Goal: Communication & Community: Answer question/provide support

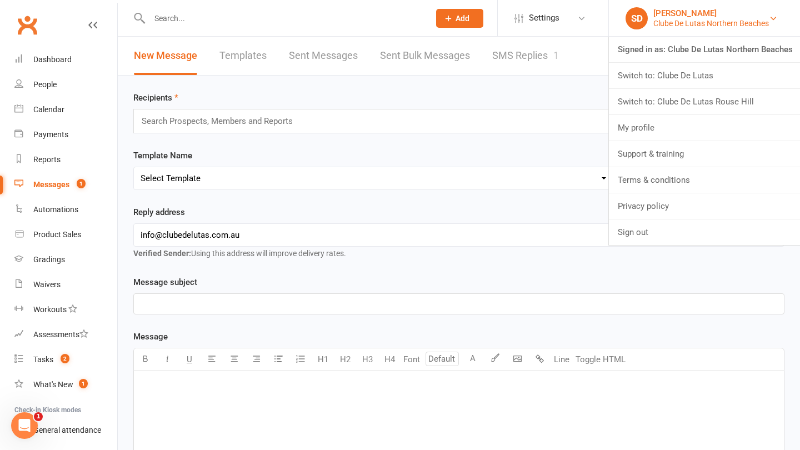
click at [697, 17] on div "[PERSON_NAME]" at bounding box center [711, 13] width 116 height 10
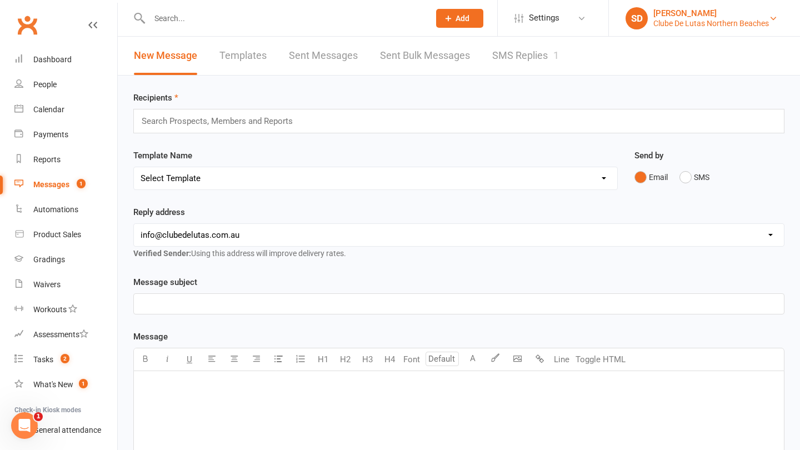
click at [731, 13] on div "[PERSON_NAME]" at bounding box center [711, 13] width 116 height 10
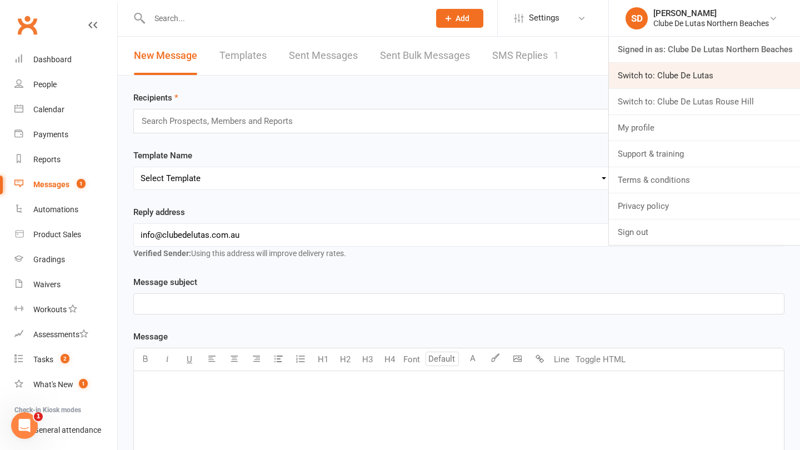
click at [725, 80] on link "Switch to: Clube De Lutas" at bounding box center [704, 76] width 191 height 26
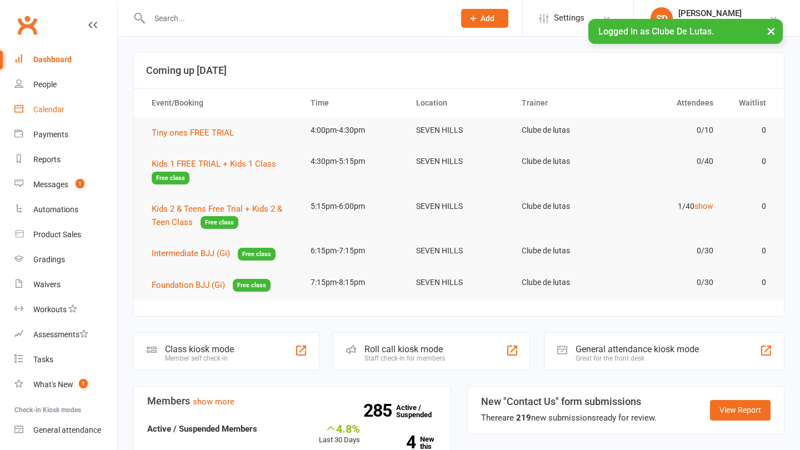
click at [64, 107] on link "Calendar" at bounding box center [65, 109] width 103 height 25
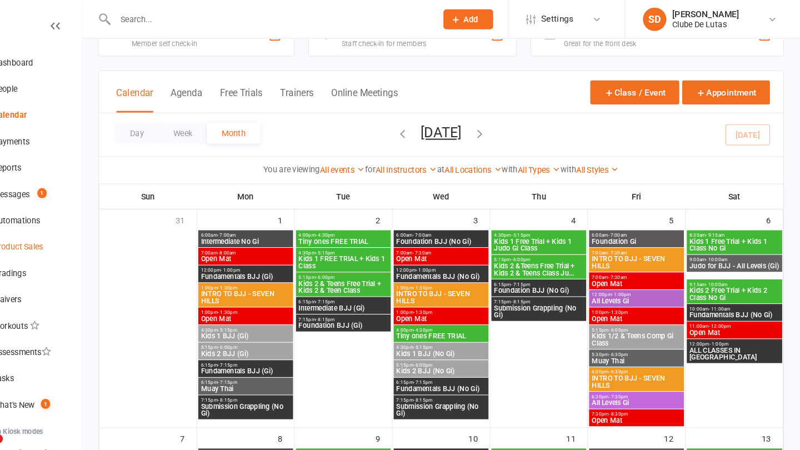
scroll to position [19, 0]
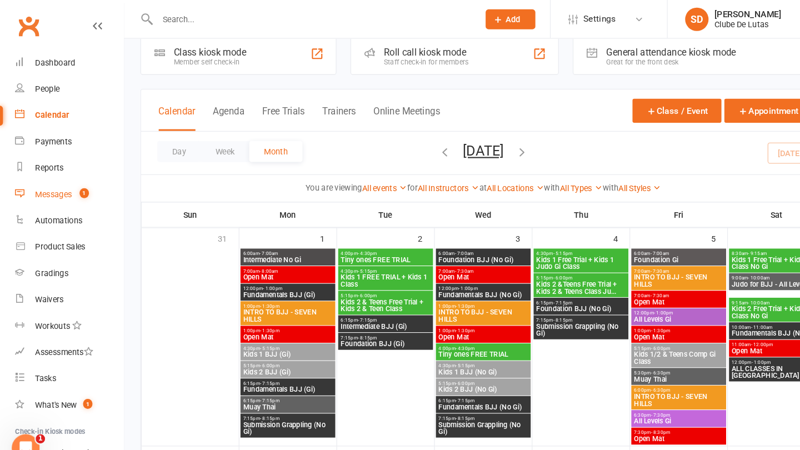
click at [66, 182] on div "Messages" at bounding box center [50, 184] width 35 height 9
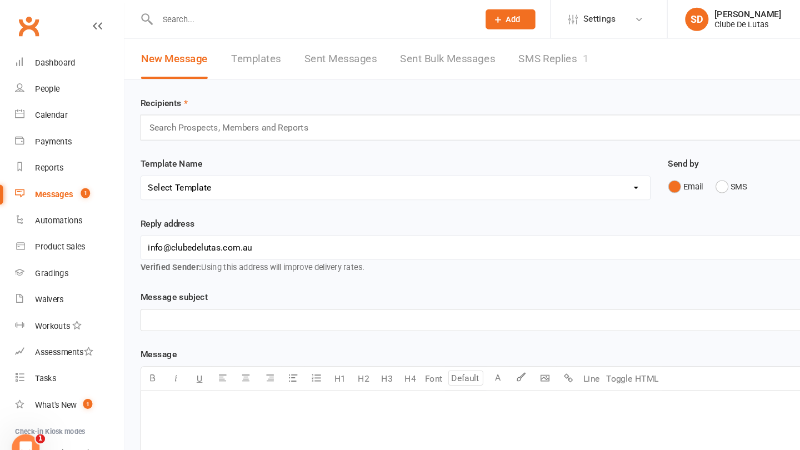
click at [510, 62] on link "SMS Replies 1" at bounding box center [525, 56] width 67 height 38
